Goal: Task Accomplishment & Management: Use online tool/utility

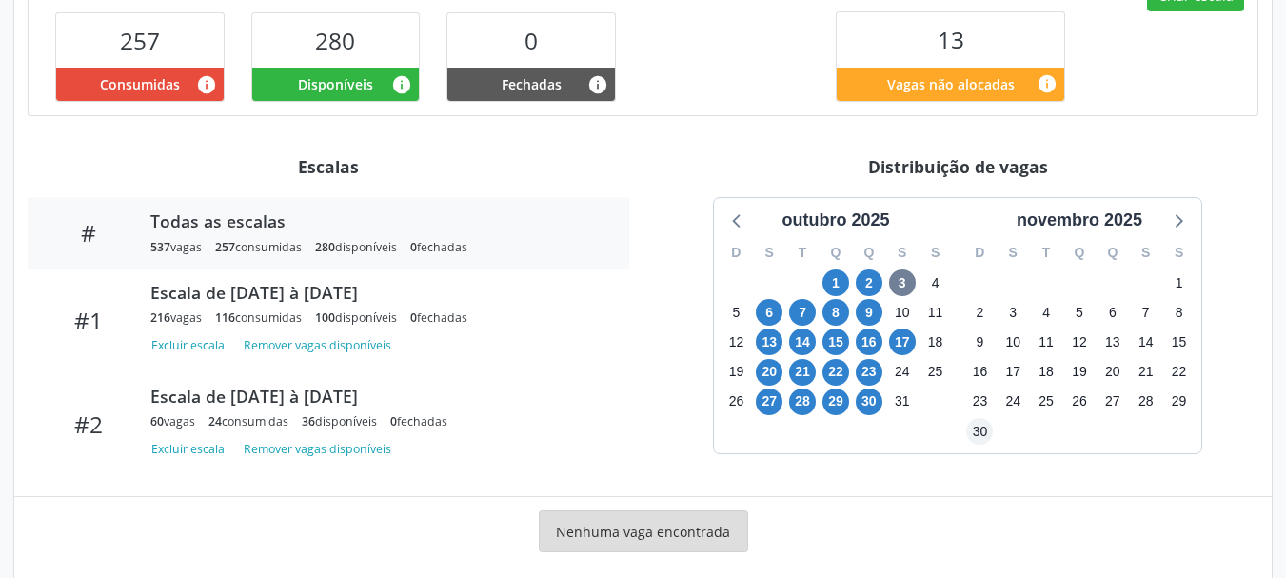
scroll to position [651, 0]
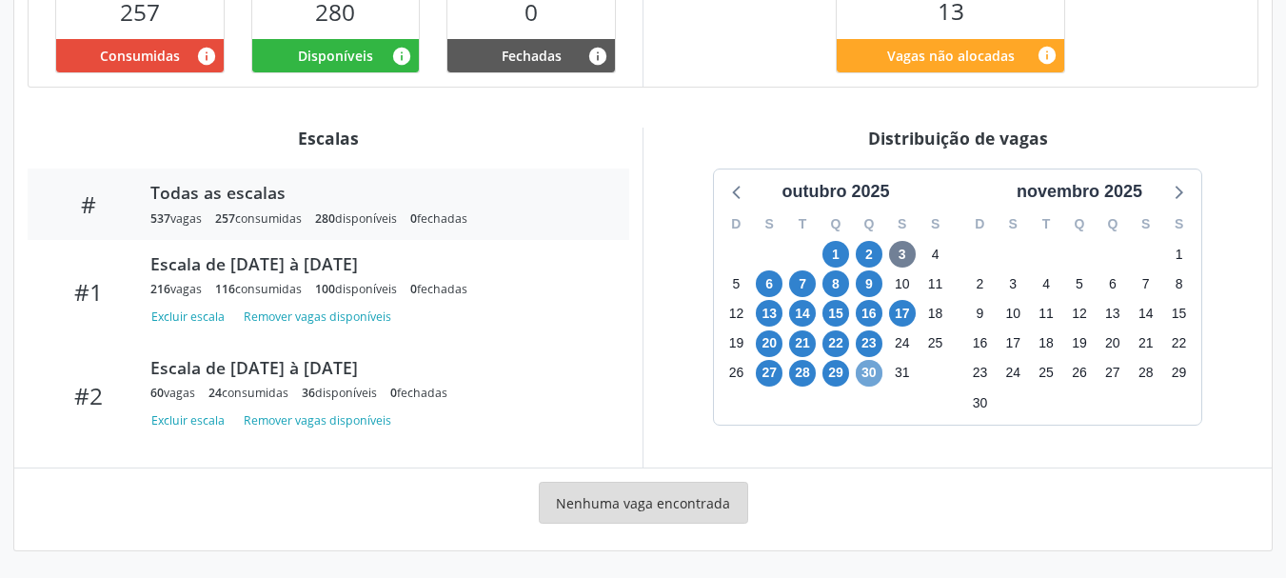
click at [870, 375] on span "30" at bounding box center [869, 373] width 27 height 27
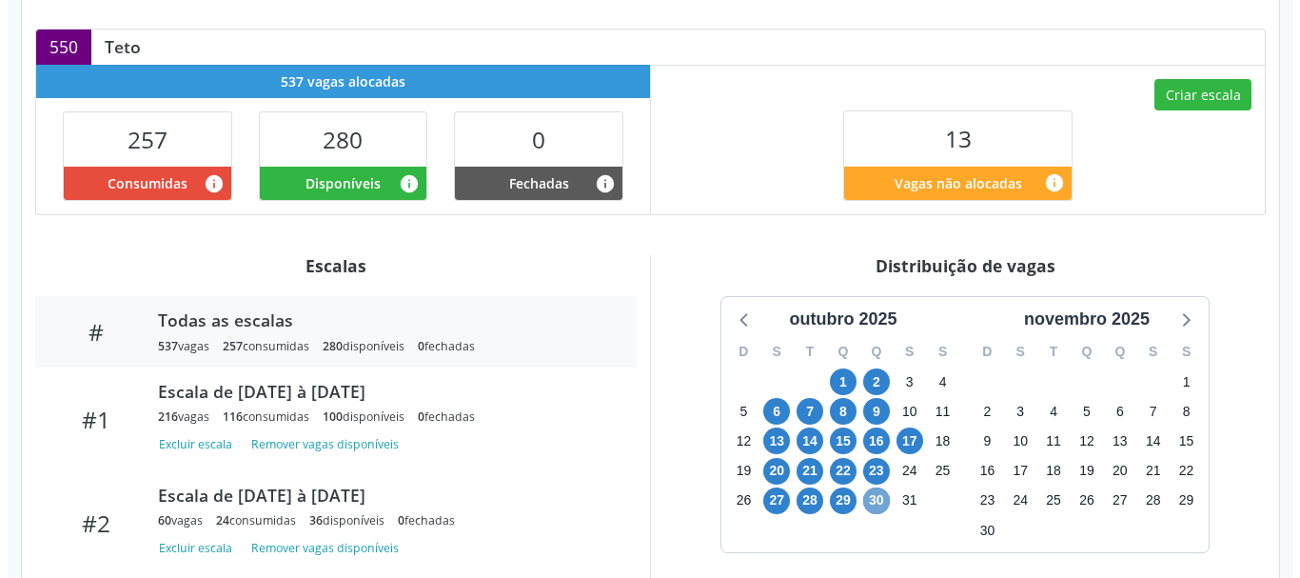
scroll to position [547, 0]
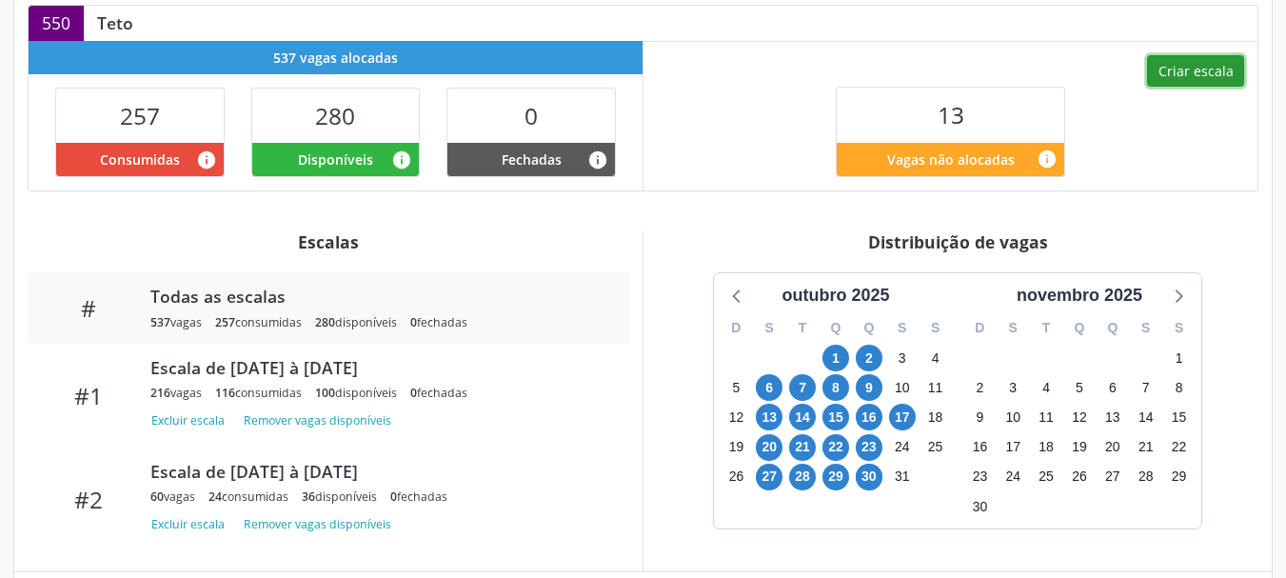
click at [1191, 69] on button "Criar escala" at bounding box center [1195, 71] width 97 height 32
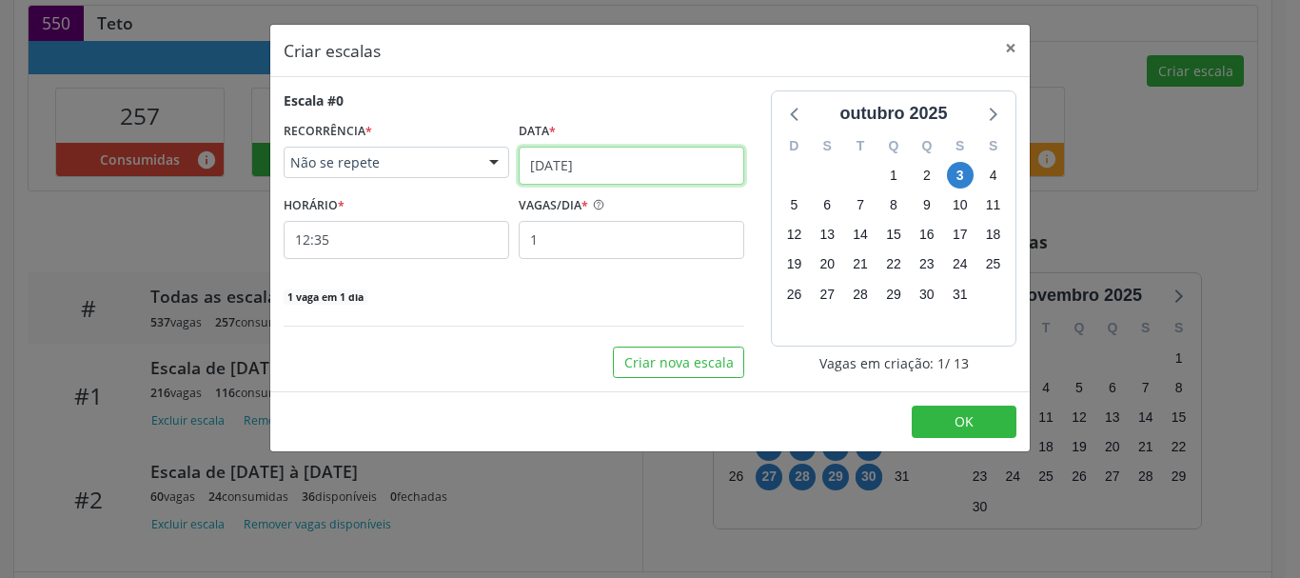
click at [634, 161] on input "[DATE]" at bounding box center [632, 166] width 226 height 38
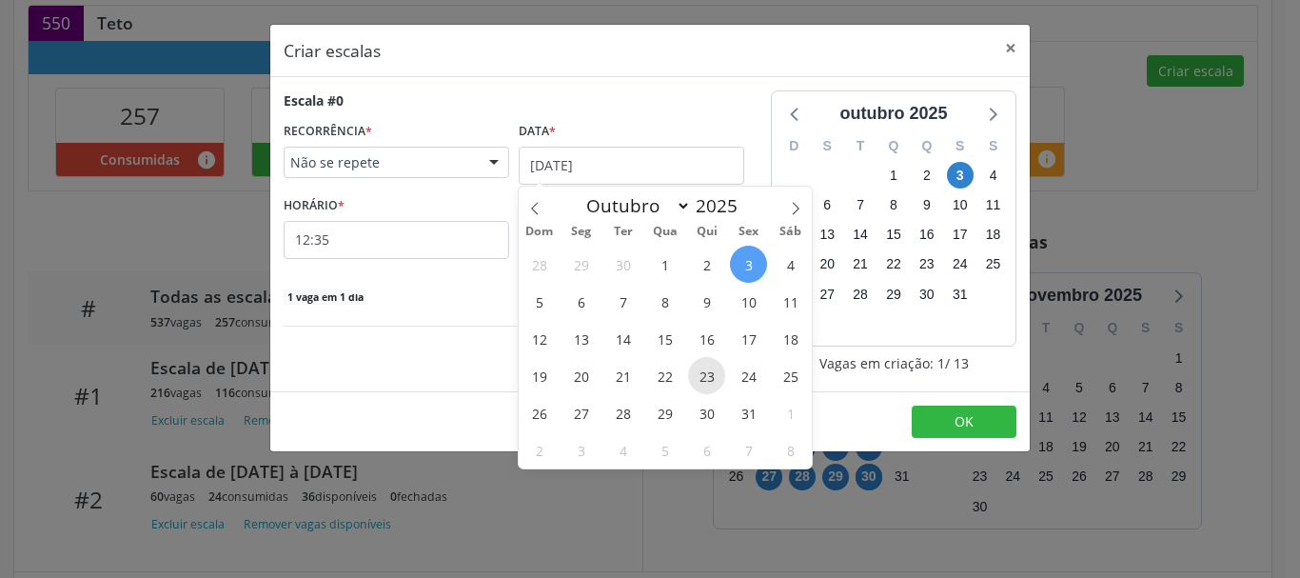
click at [701, 379] on span "23" at bounding box center [706, 375] width 37 height 37
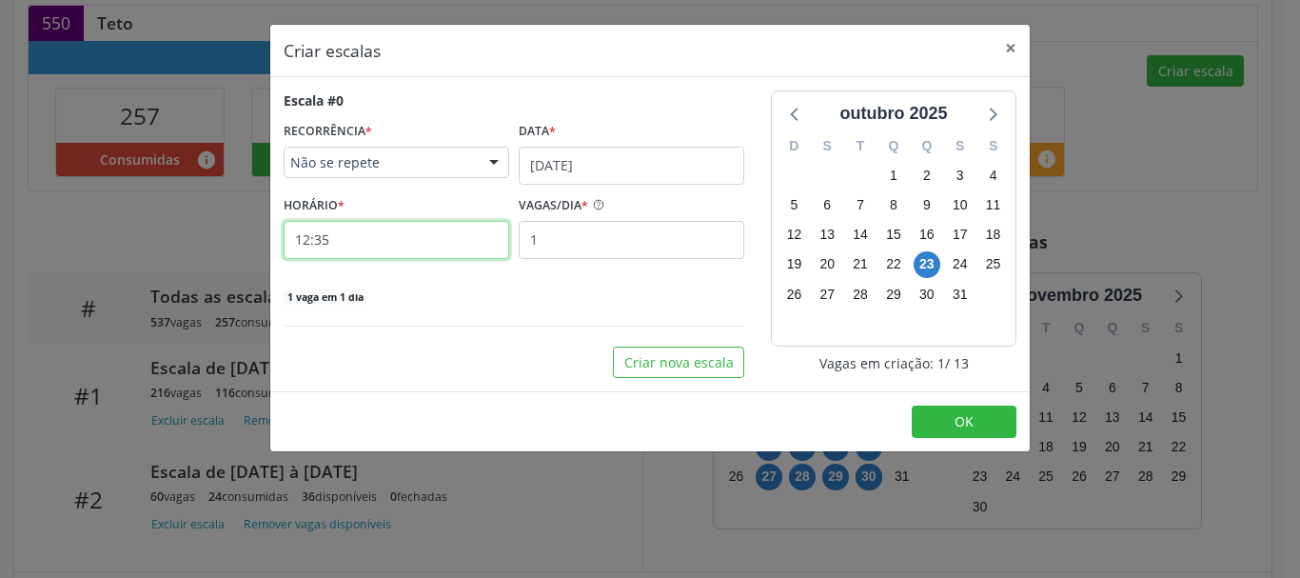
click at [405, 236] on input "12:35" at bounding box center [397, 240] width 226 height 38
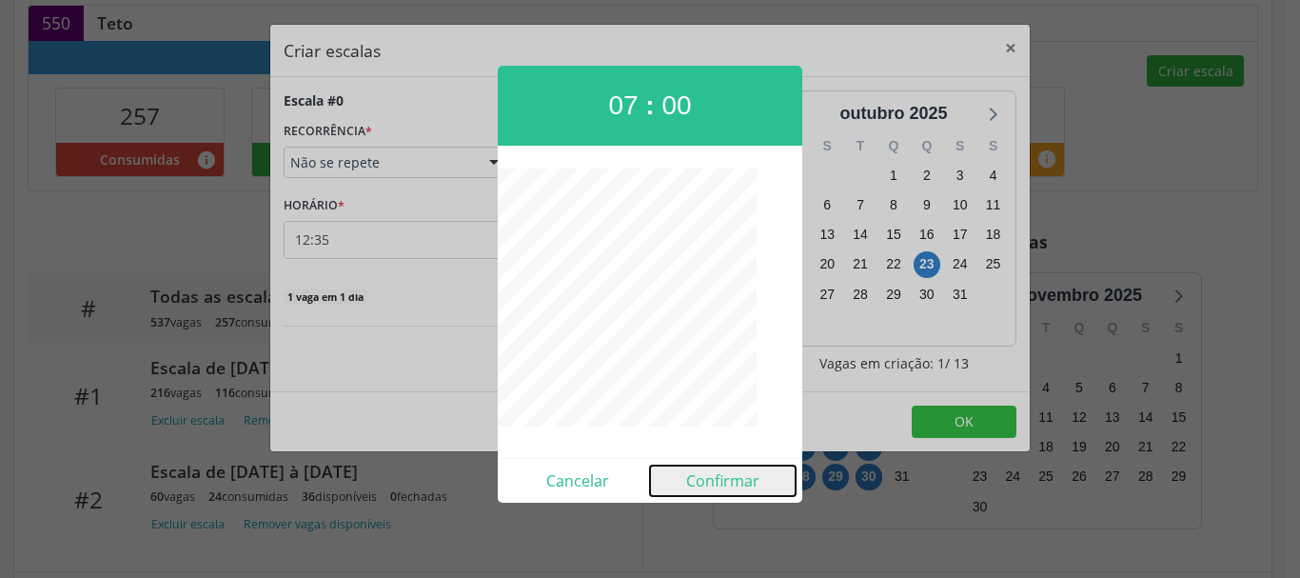
click at [715, 468] on button "Confirmar" at bounding box center [723, 480] width 146 height 30
type input "07:00"
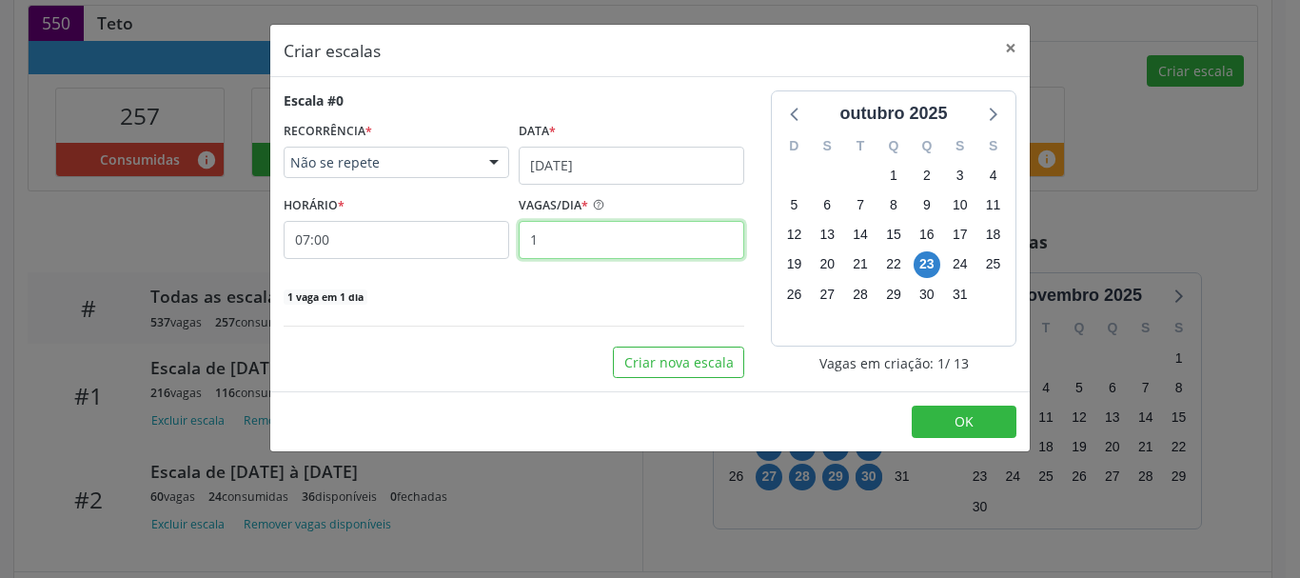
click at [574, 245] on input "1" at bounding box center [632, 240] width 226 height 38
type input "4"
click at [493, 288] on div "4 vagas em 1 dia" at bounding box center [514, 295] width 461 height 20
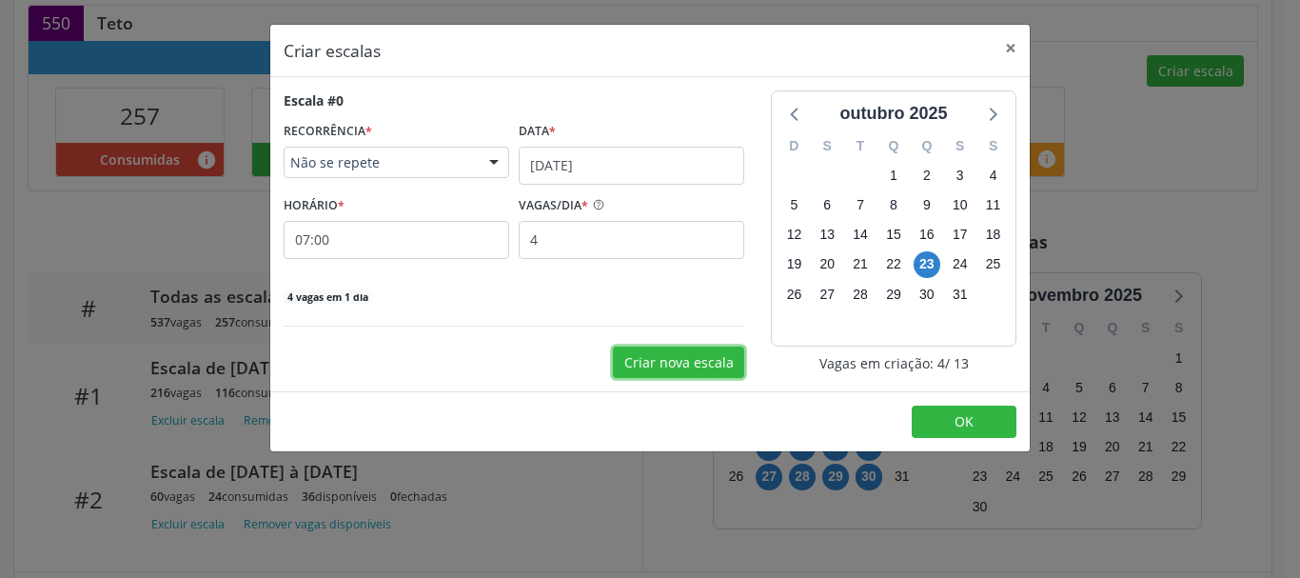
click at [672, 362] on button "Criar nova escala" at bounding box center [678, 362] width 131 height 32
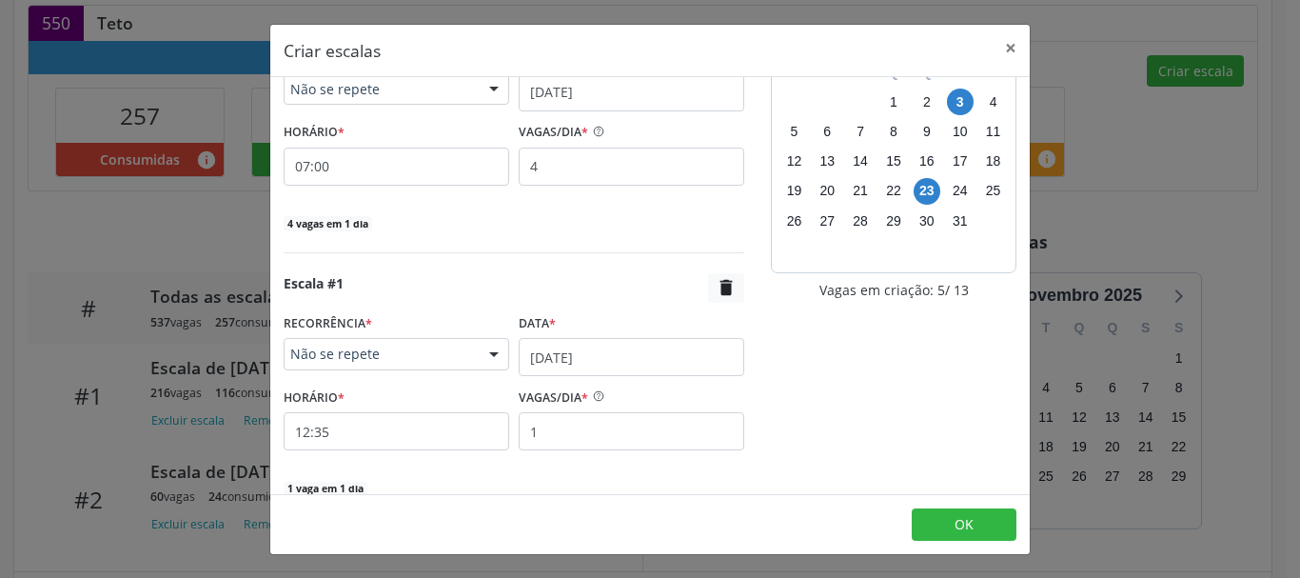
scroll to position [163, 0]
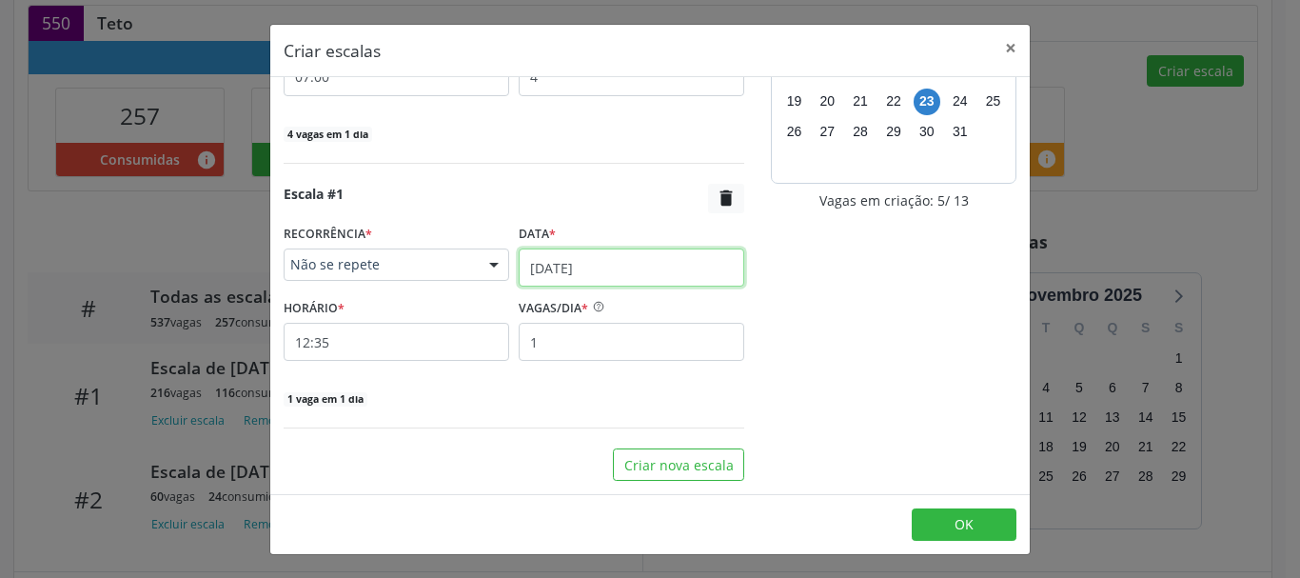
click at [561, 261] on input "[DATE]" at bounding box center [632, 267] width 226 height 38
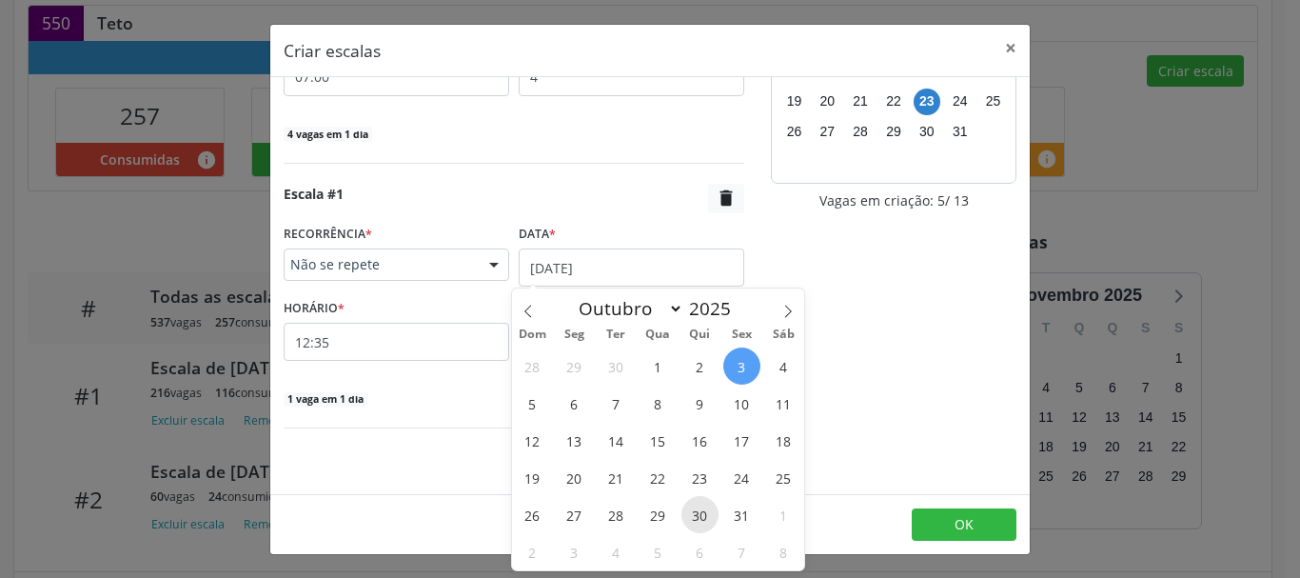
click at [696, 518] on span "30" at bounding box center [699, 514] width 37 height 37
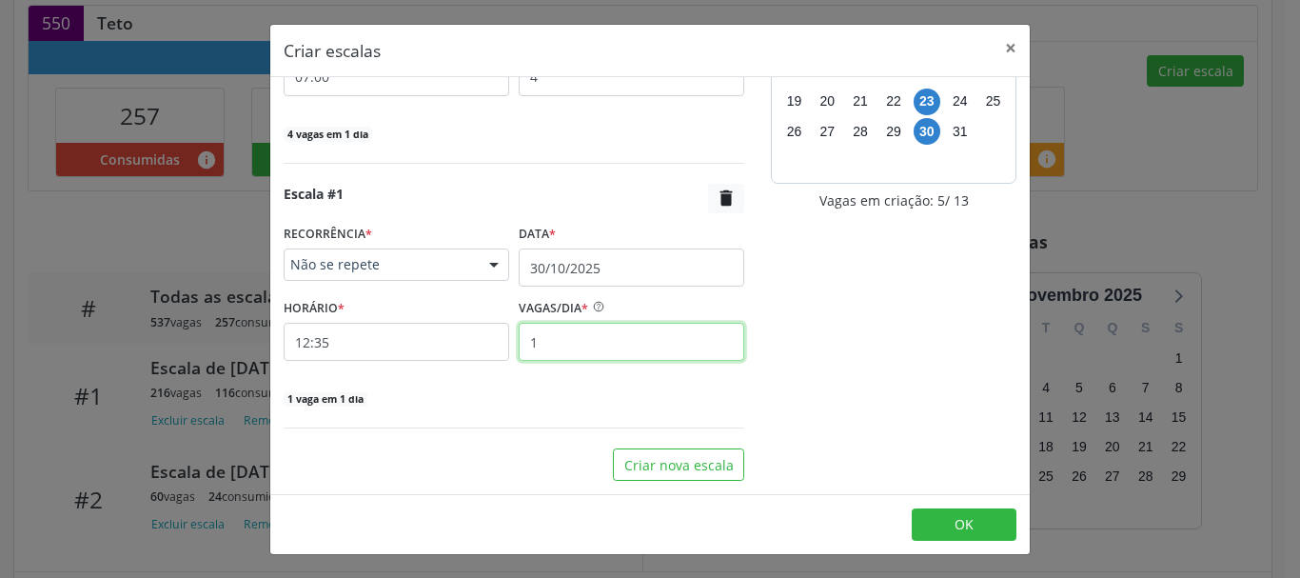
click at [523, 345] on input "1" at bounding box center [632, 342] width 226 height 38
type input "3"
click at [328, 346] on input "12:35" at bounding box center [397, 342] width 226 height 38
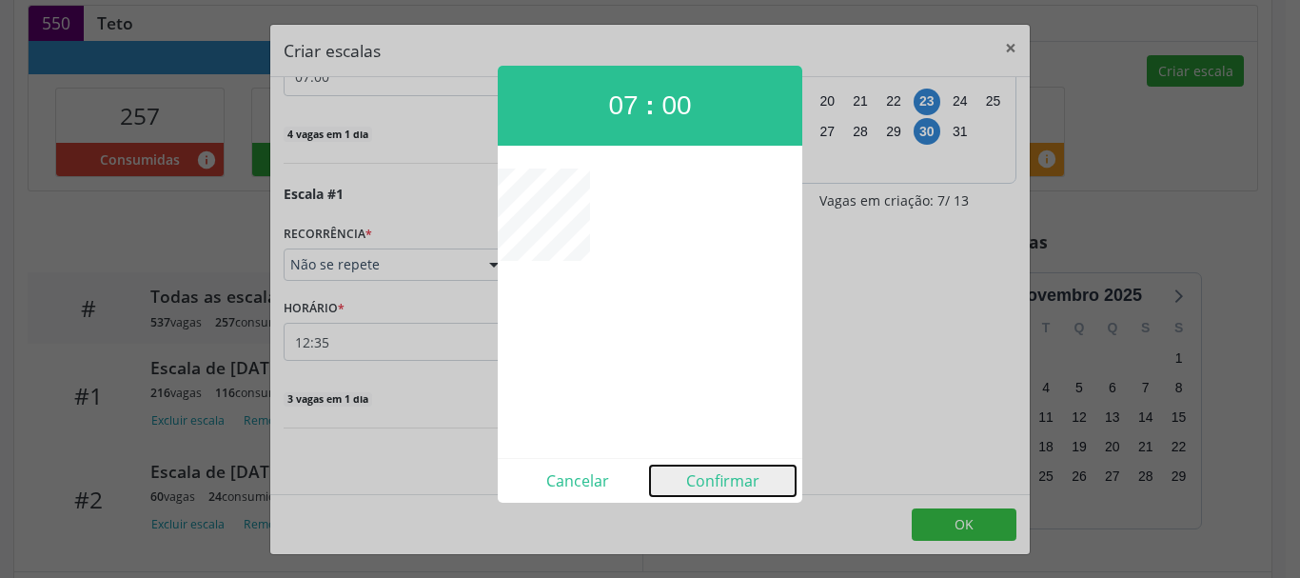
click at [694, 478] on button "Confirmar" at bounding box center [723, 480] width 146 height 30
type input "07:00"
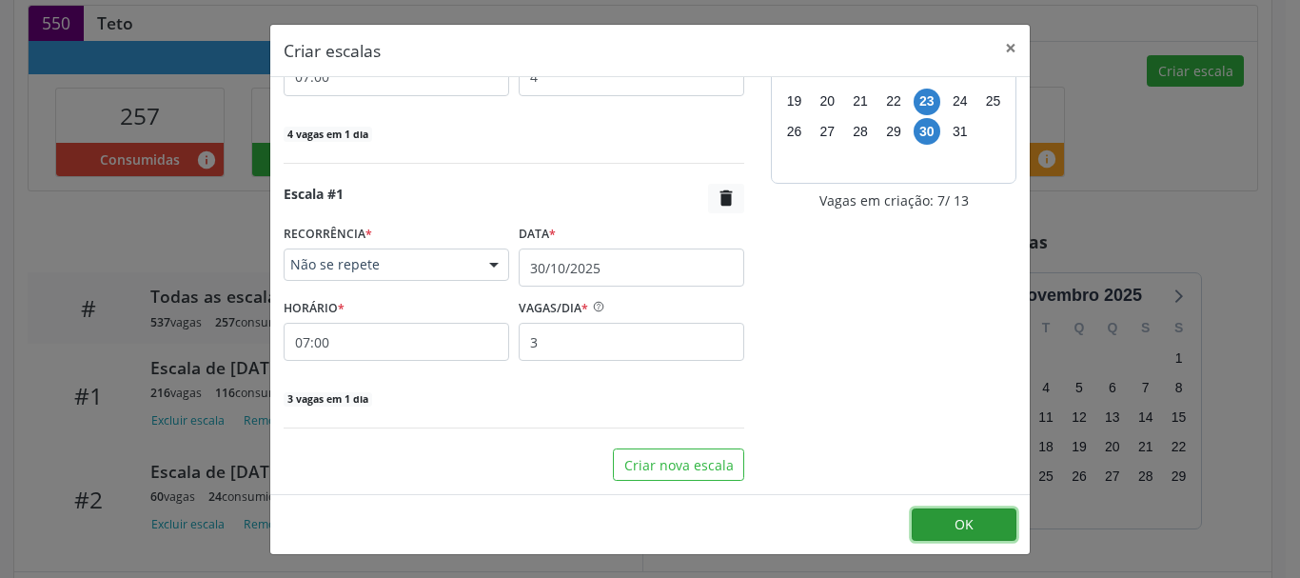
click at [977, 532] on button "OK" at bounding box center [964, 524] width 105 height 32
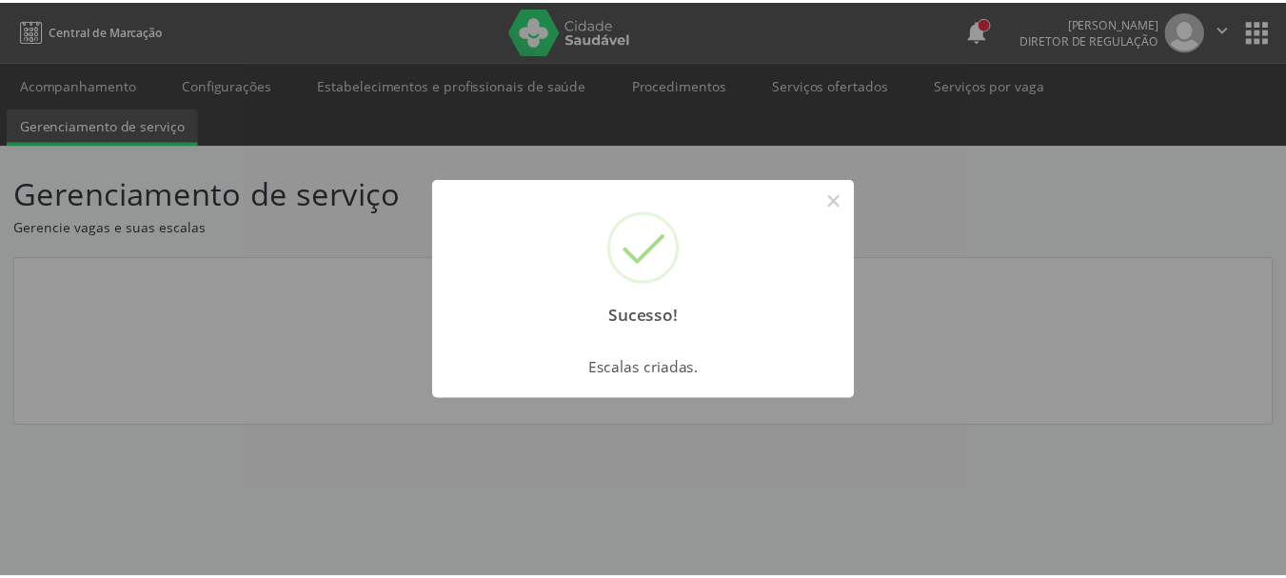
scroll to position [0, 0]
